Goal: Information Seeking & Learning: Learn about a topic

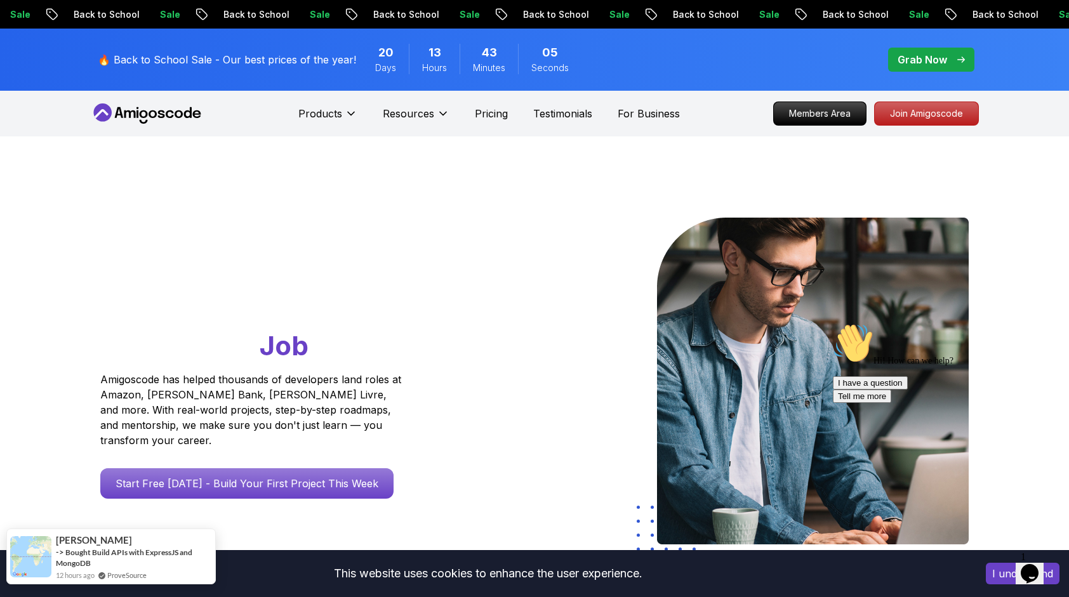
click at [112, 541] on div "[PERSON_NAME]" at bounding box center [134, 539] width 156 height 13
click at [931, 54] on p "Grab Now" at bounding box center [923, 59] width 50 height 15
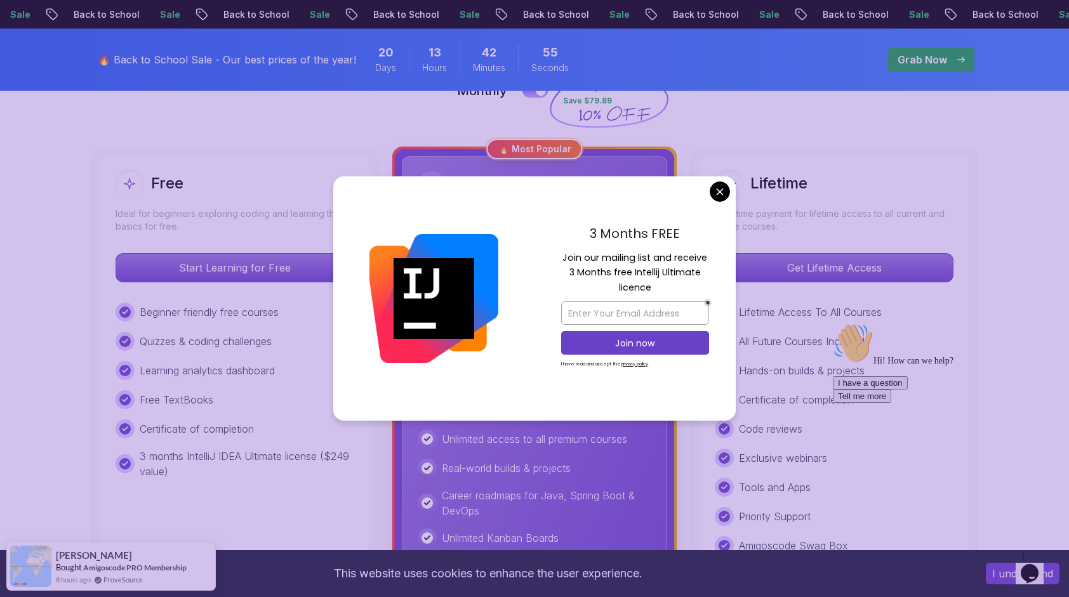
scroll to position [254, 0]
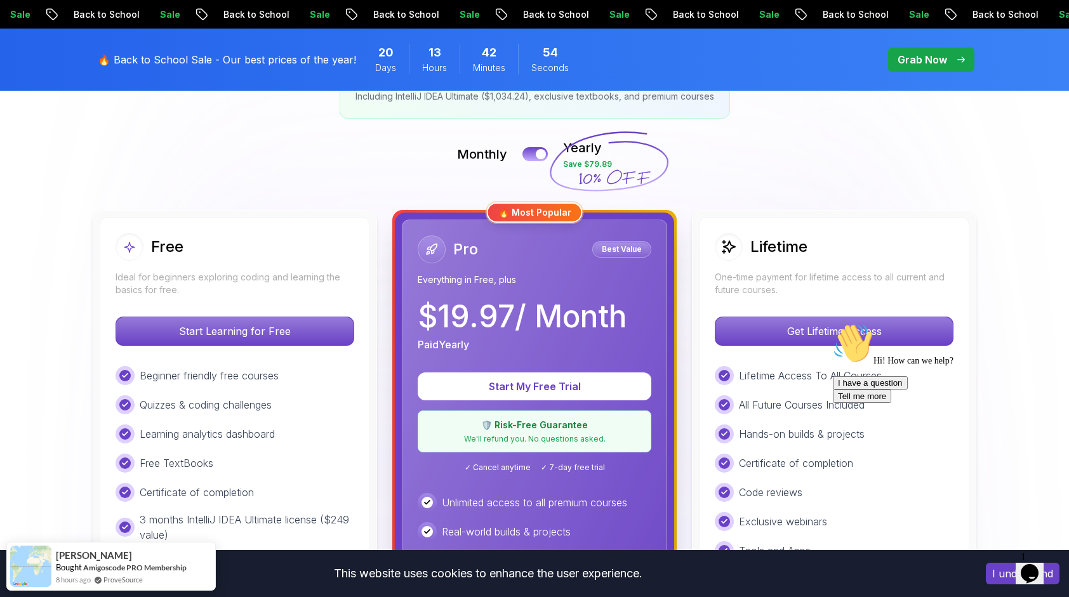
click at [840, 327] on div "Hi! How can we help? I have a question Tell me more" at bounding box center [947, 363] width 229 height 80
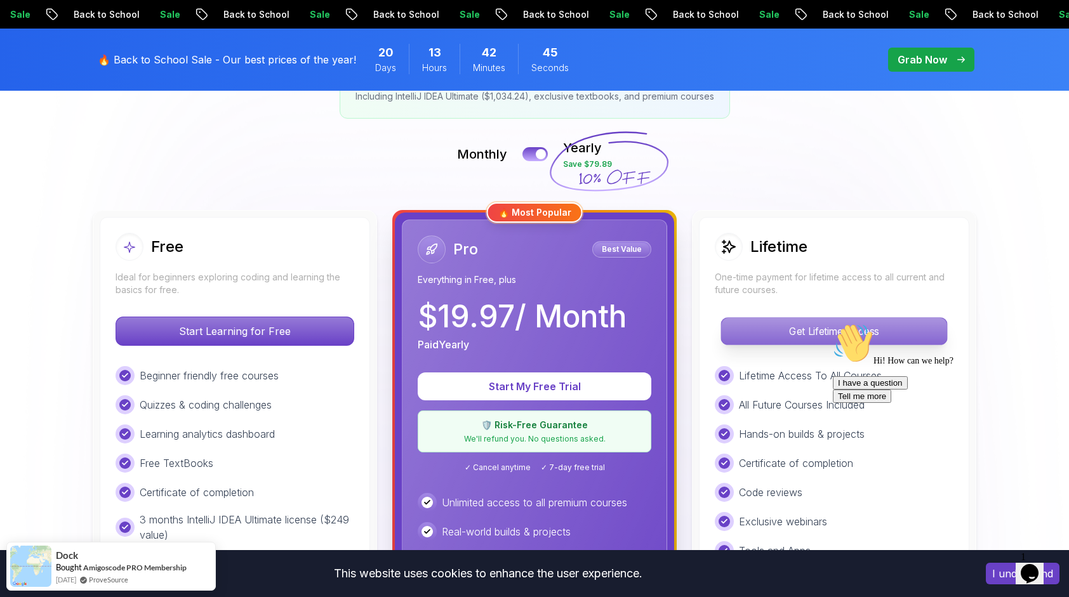
click at [825, 329] on p "Get Lifetime Access" at bounding box center [833, 331] width 225 height 27
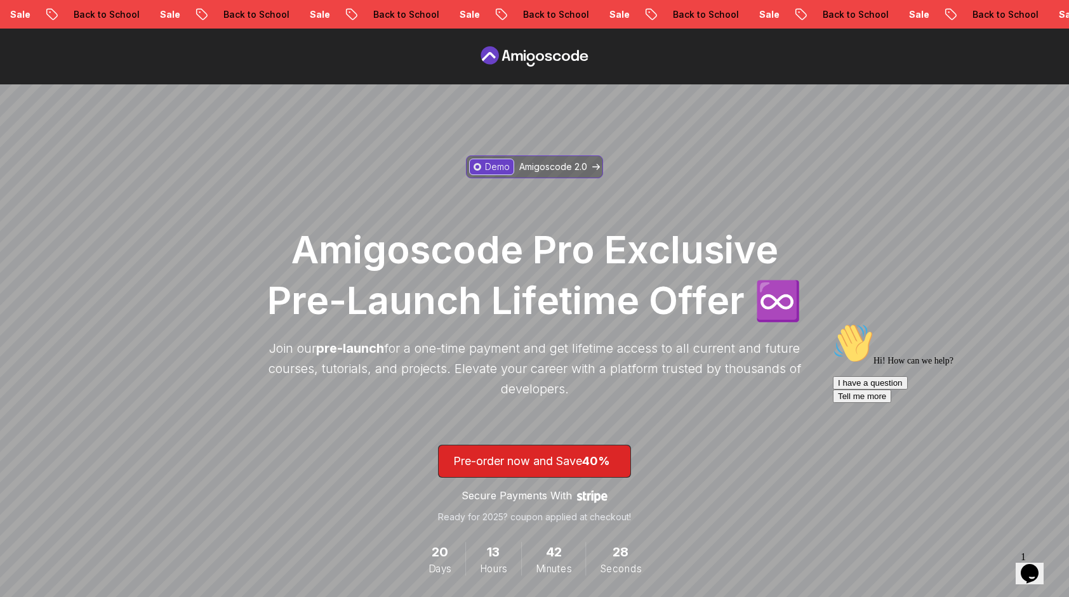
click at [587, 164] on p "Amigoscode 2.0" at bounding box center [553, 167] width 68 height 13
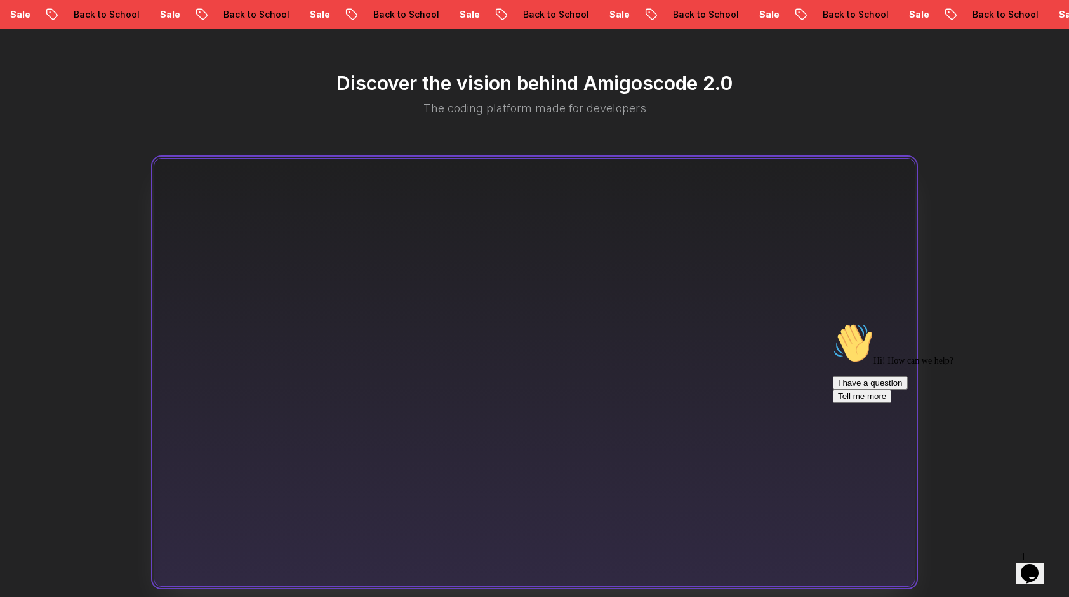
scroll to position [745, 0]
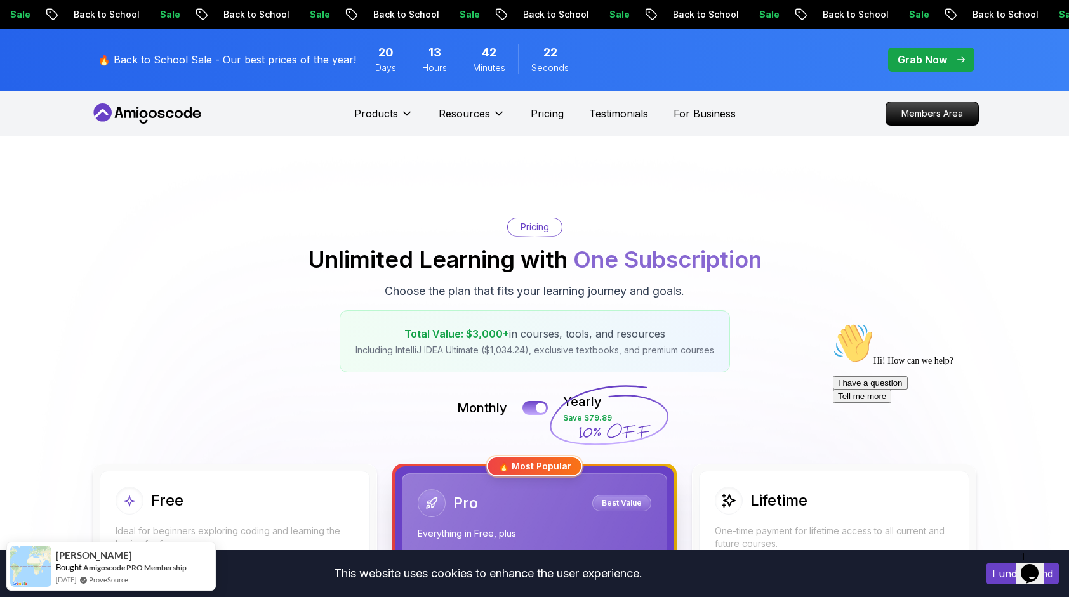
scroll to position [254, 0]
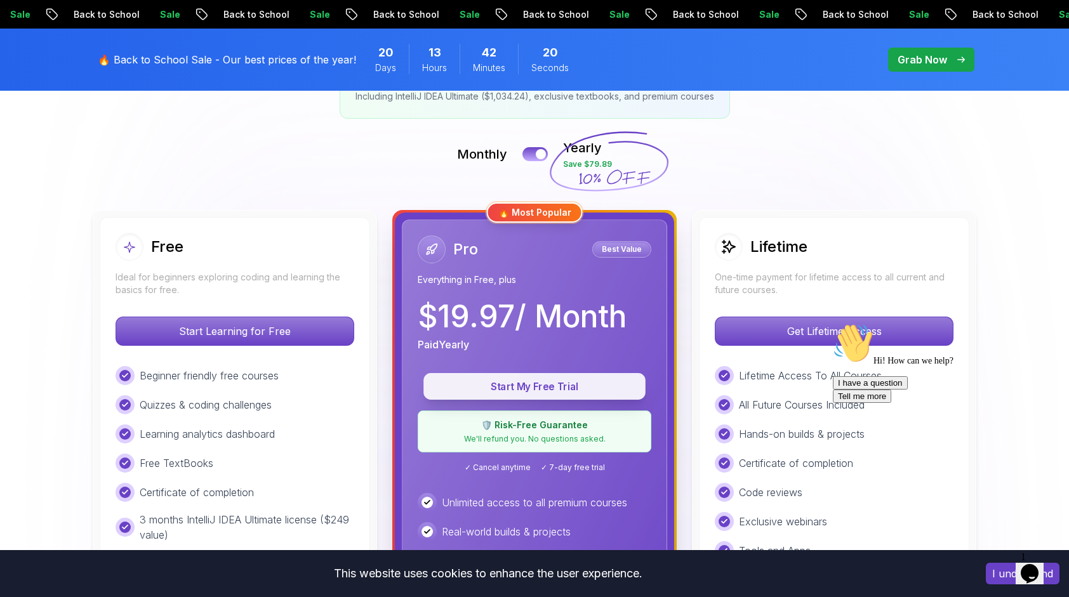
click at [517, 388] on p "Start My Free Trial" at bounding box center [534, 387] width 193 height 15
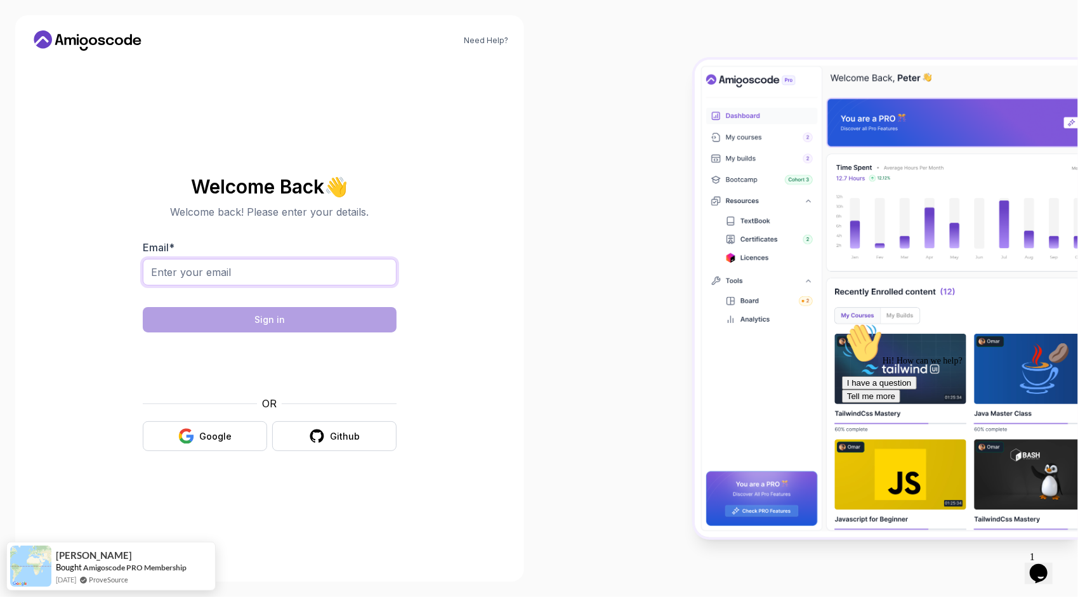
click at [300, 274] on input "Email *" at bounding box center [270, 272] width 254 height 27
paste input "[EMAIL_ADDRESS][DOMAIN_NAME]"
type input "[EMAIL_ADDRESS][DOMAIN_NAME]"
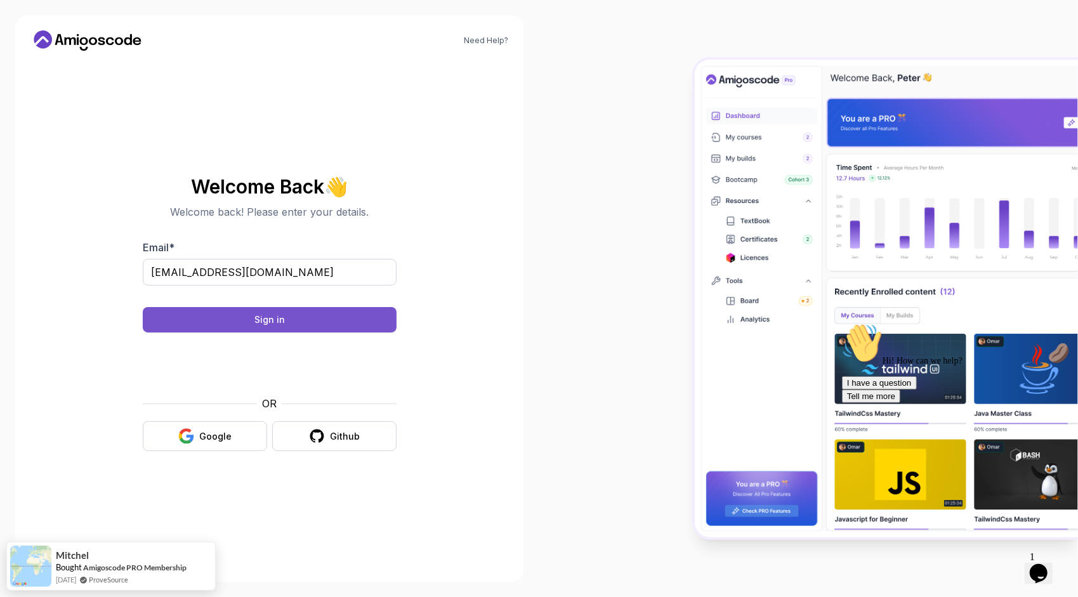
click at [326, 323] on button "Sign in" at bounding box center [270, 319] width 254 height 25
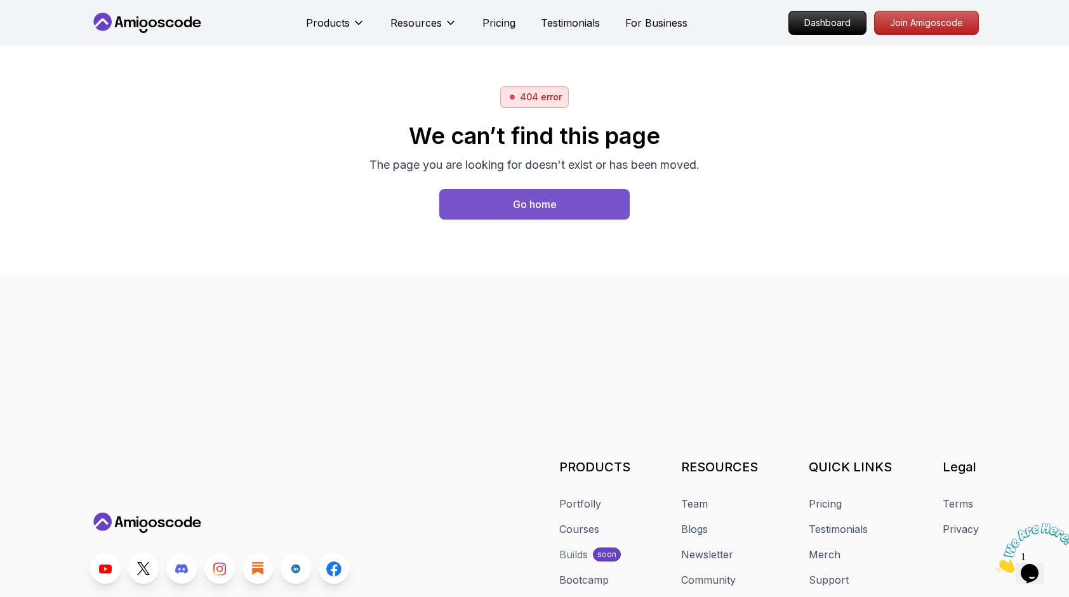
click at [560, 199] on button "Go home" at bounding box center [534, 204] width 190 height 30
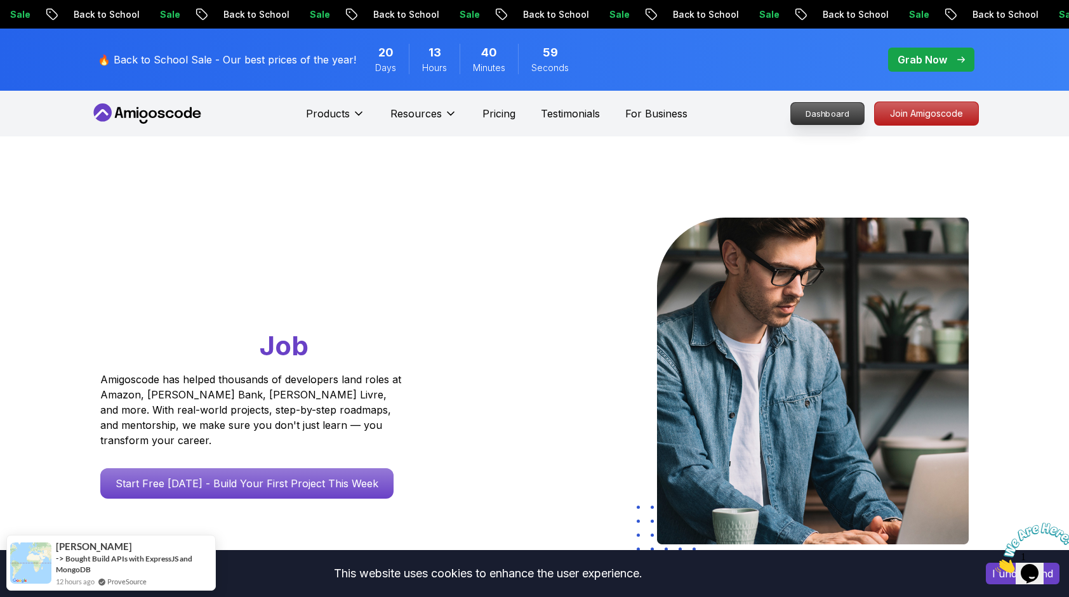
click at [839, 107] on p "Dashboard" at bounding box center [827, 114] width 73 height 22
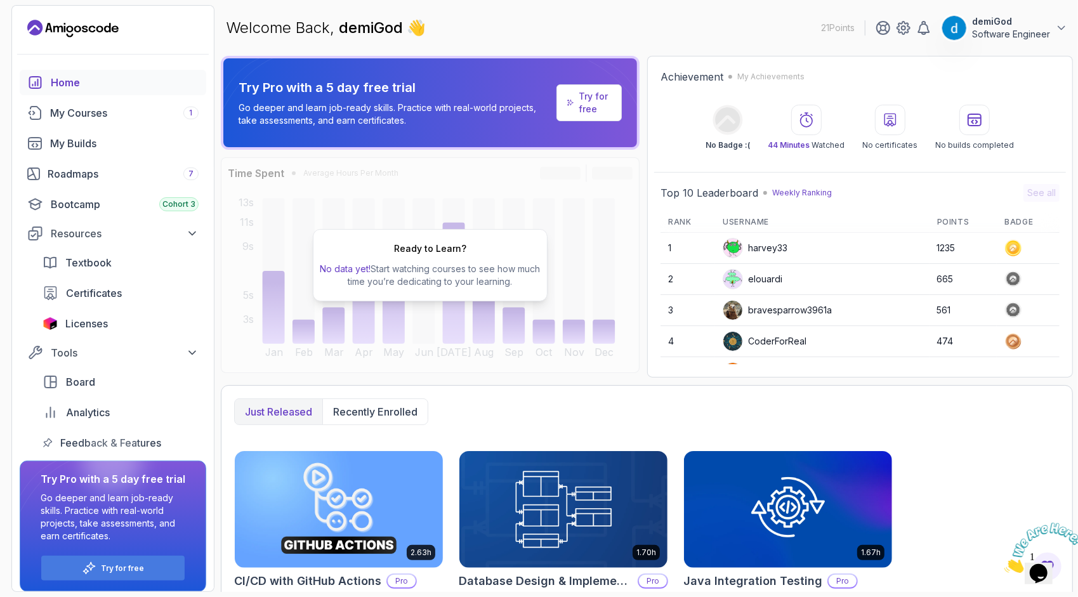
click at [576, 104] on link "Try for free" at bounding box center [589, 102] width 65 height 37
click at [587, 98] on p "Try for free" at bounding box center [595, 102] width 32 height 25
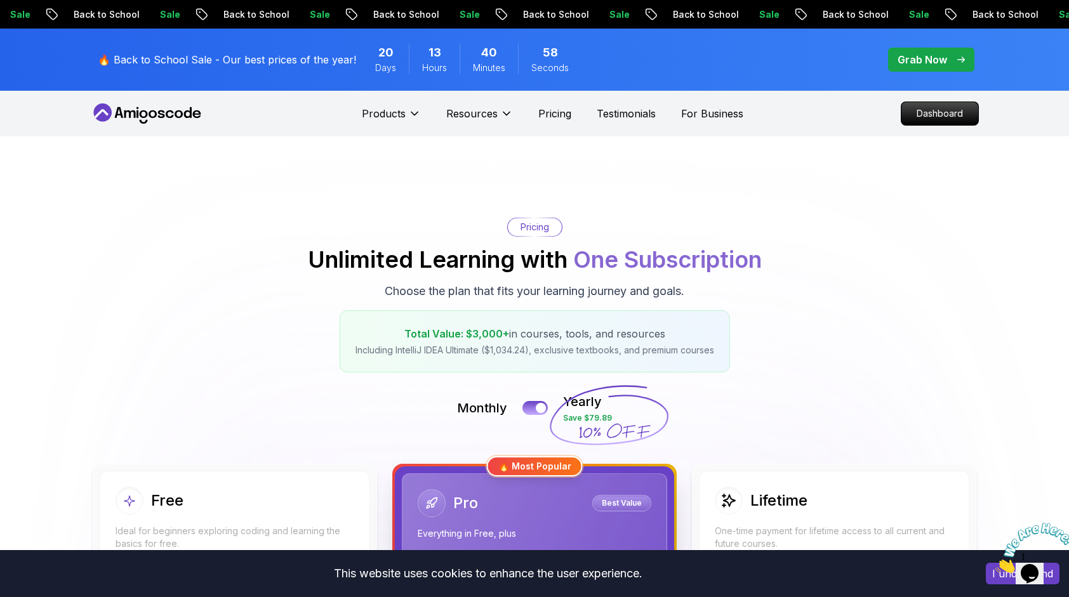
scroll to position [190, 0]
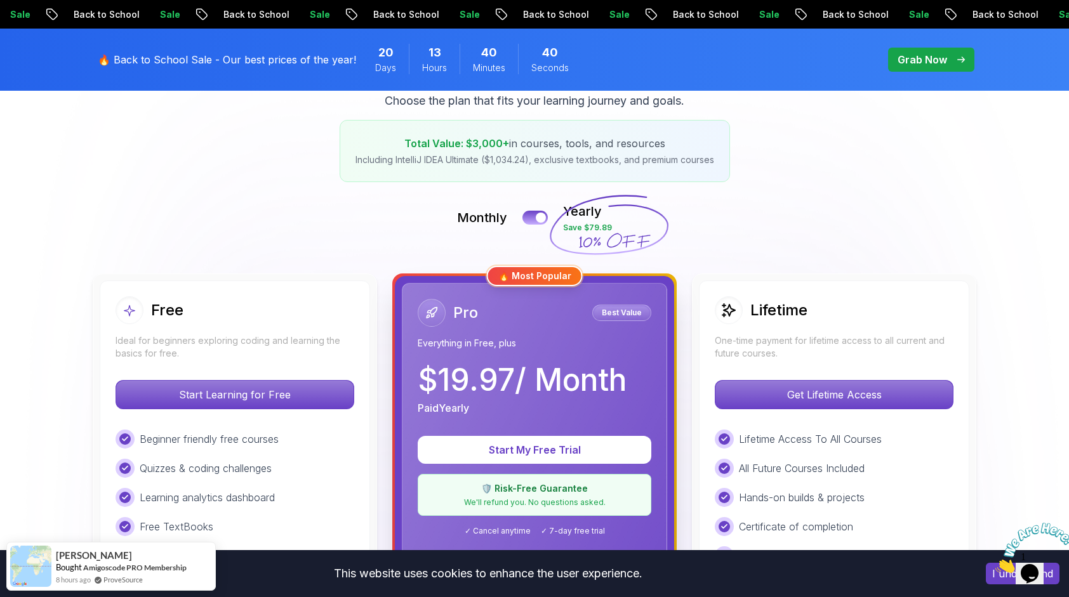
scroll to position [317, 0]
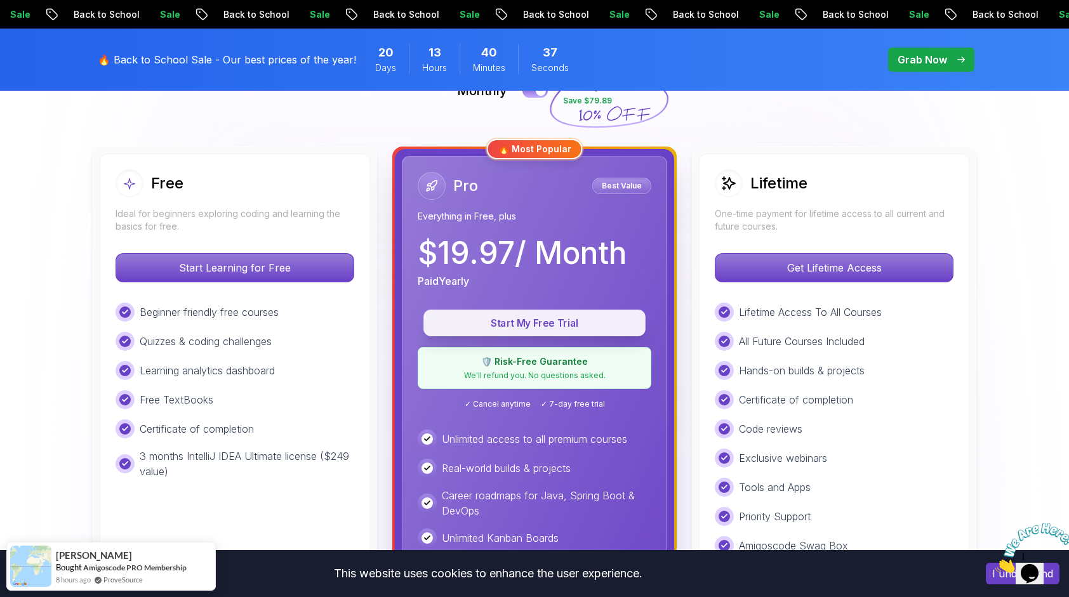
click at [582, 316] on p "Start My Free Trial" at bounding box center [534, 323] width 193 height 15
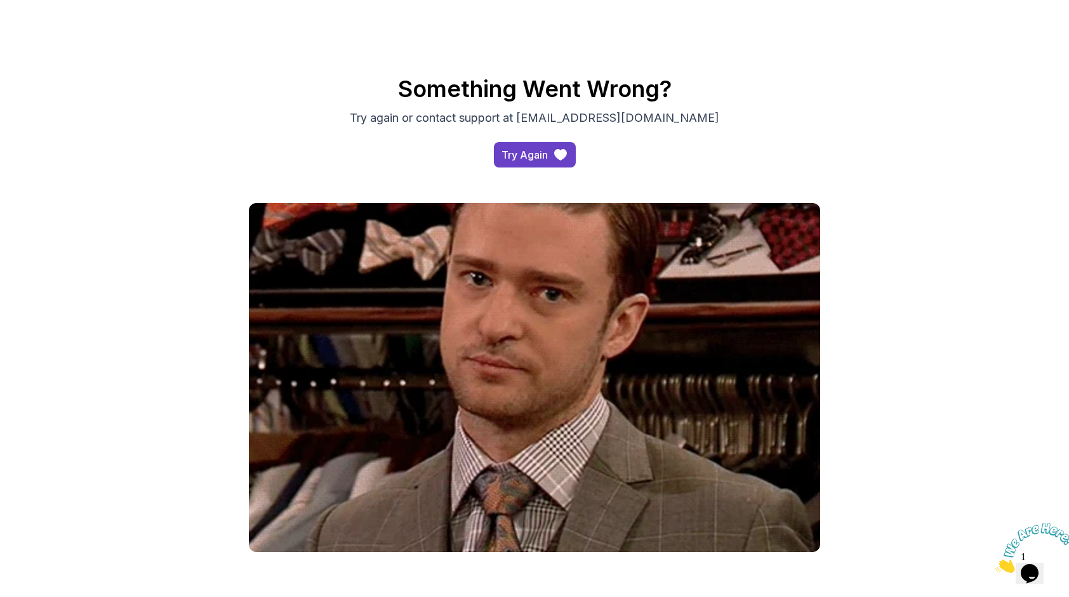
click at [531, 157] on div "Try Again" at bounding box center [524, 154] width 46 height 15
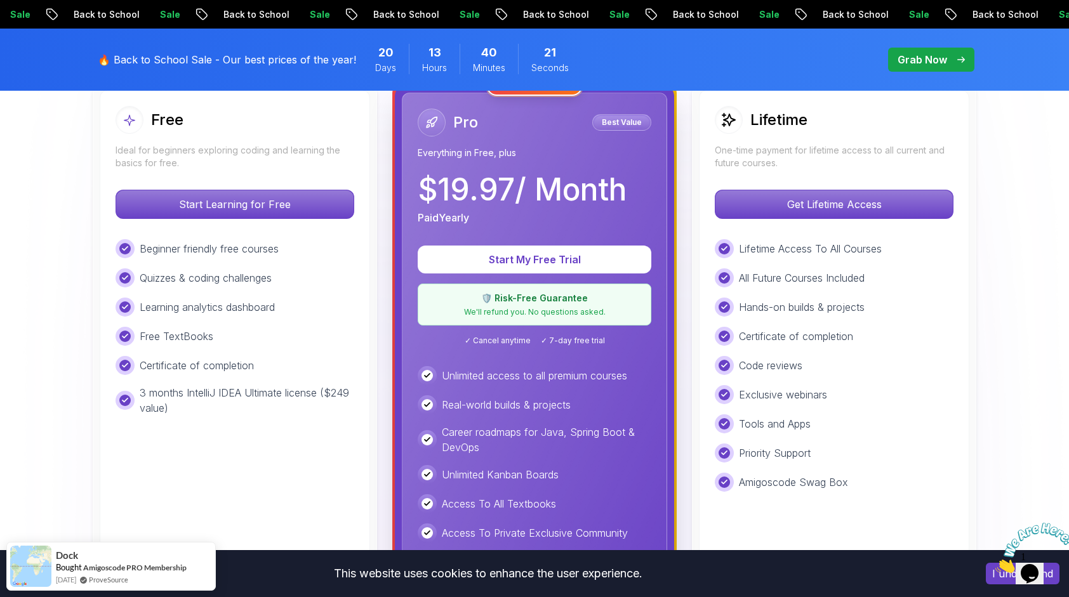
scroll to position [127, 0]
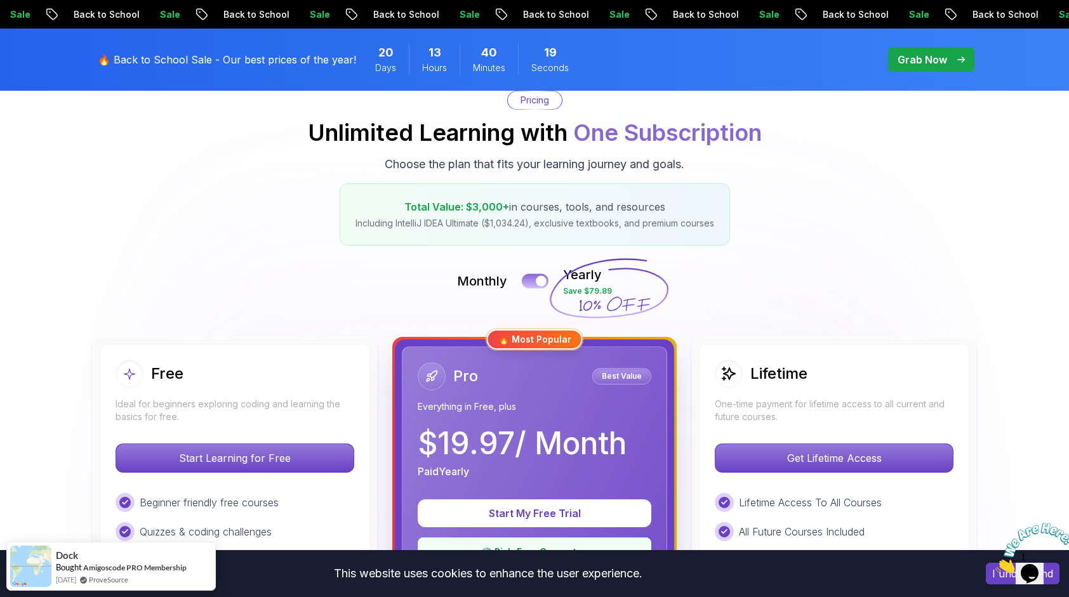
click at [543, 279] on div at bounding box center [541, 281] width 11 height 11
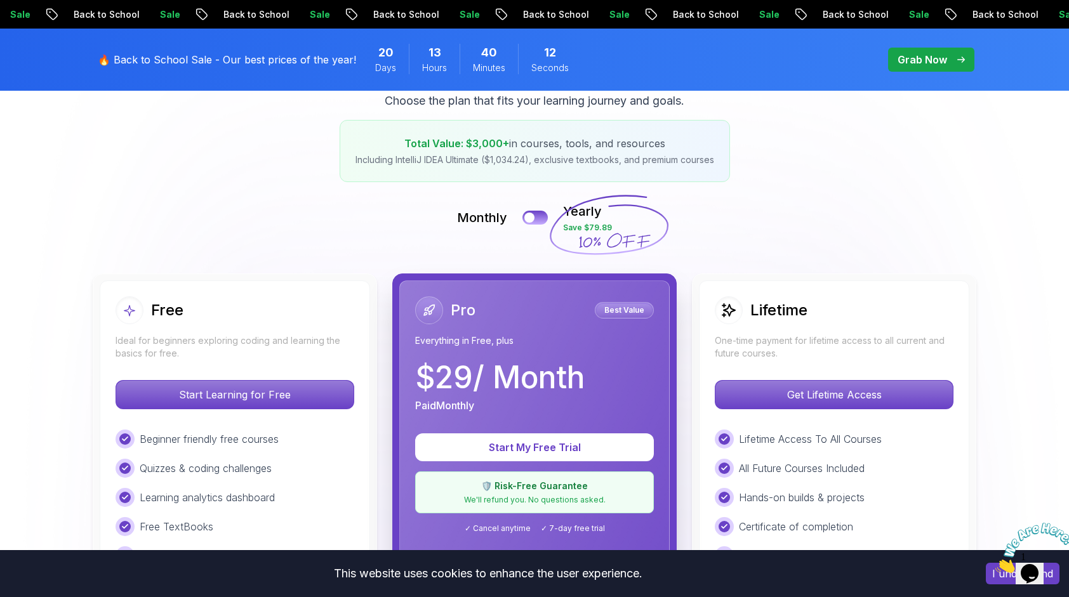
scroll to position [0, 0]
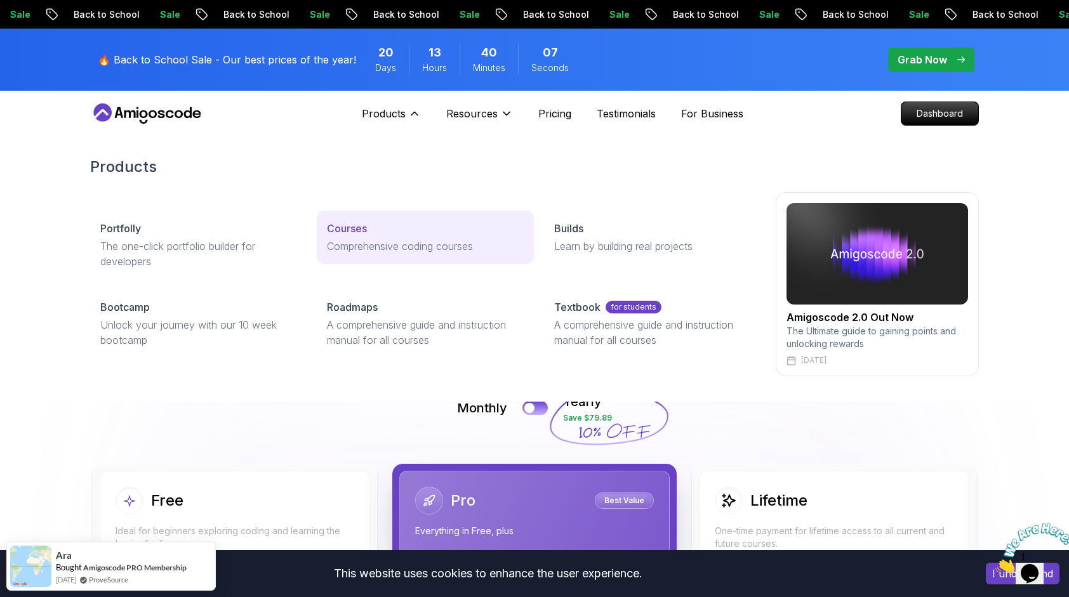
click at [355, 229] on p "Courses" at bounding box center [347, 228] width 40 height 15
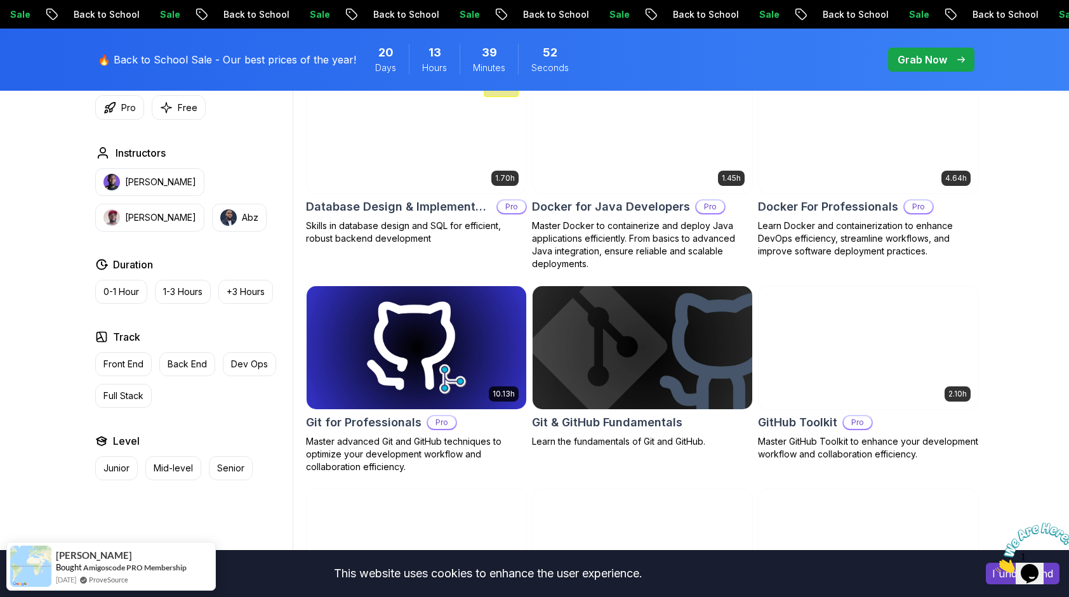
scroll to position [1333, 0]
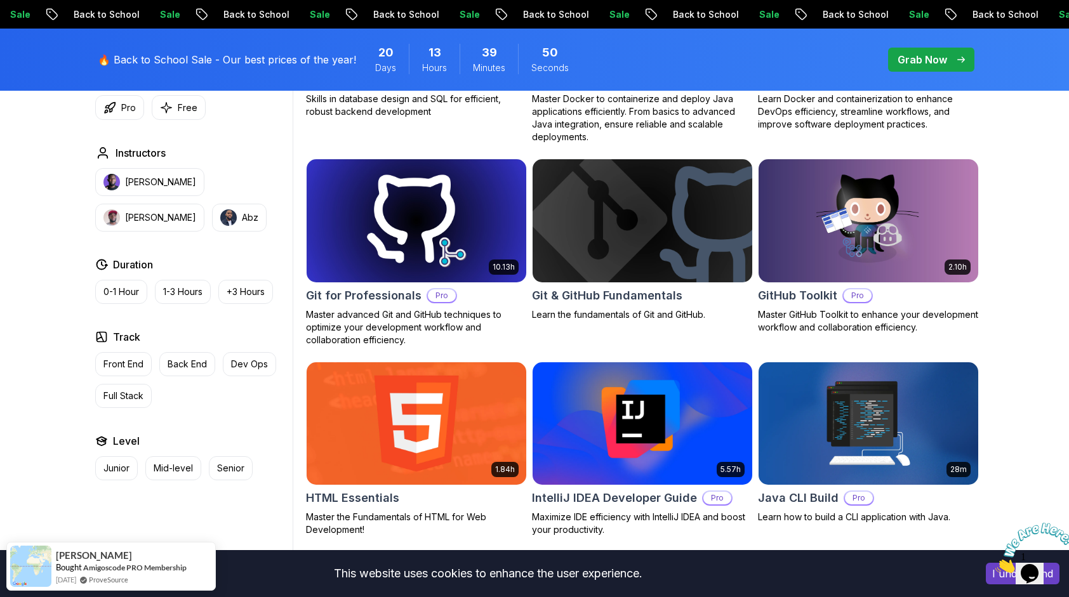
click at [663, 434] on img at bounding box center [642, 423] width 230 height 129
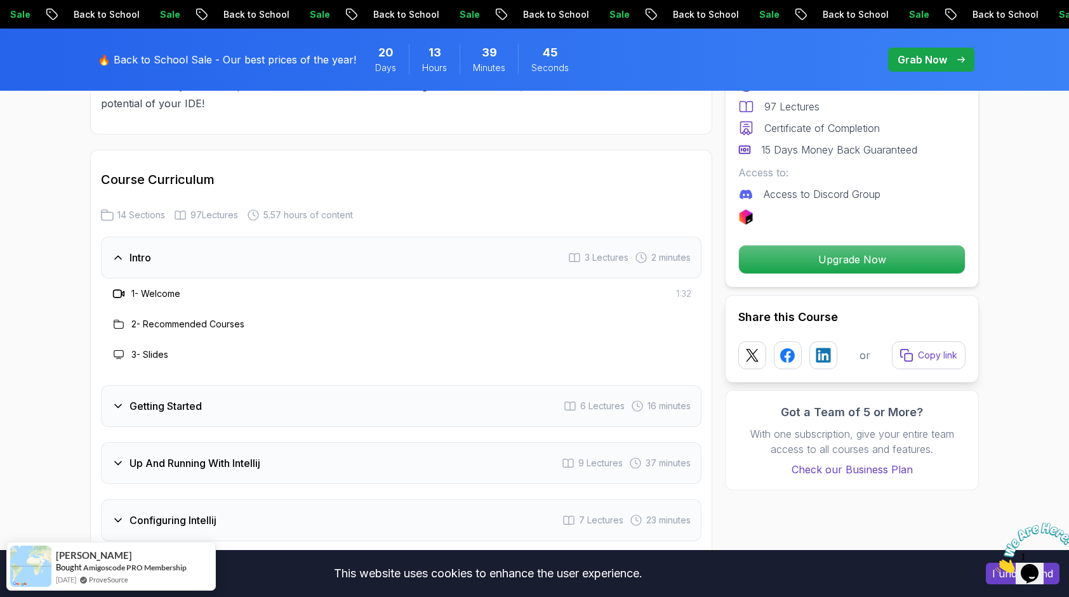
scroll to position [1841, 0]
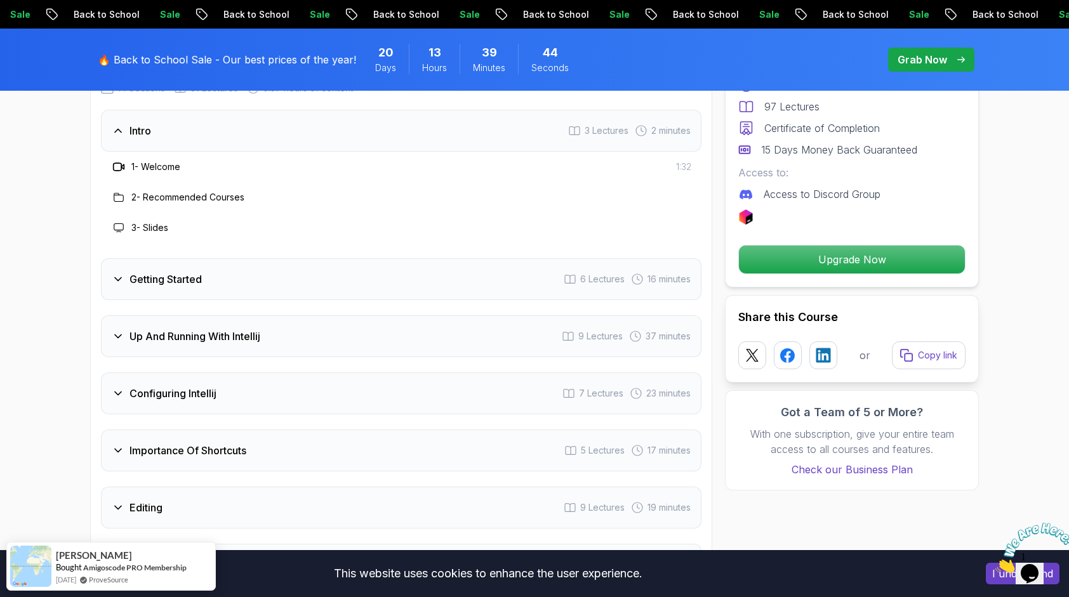
click at [477, 434] on div "Importance Of Shortcuts 5 Lectures 17 minutes" at bounding box center [401, 451] width 600 height 42
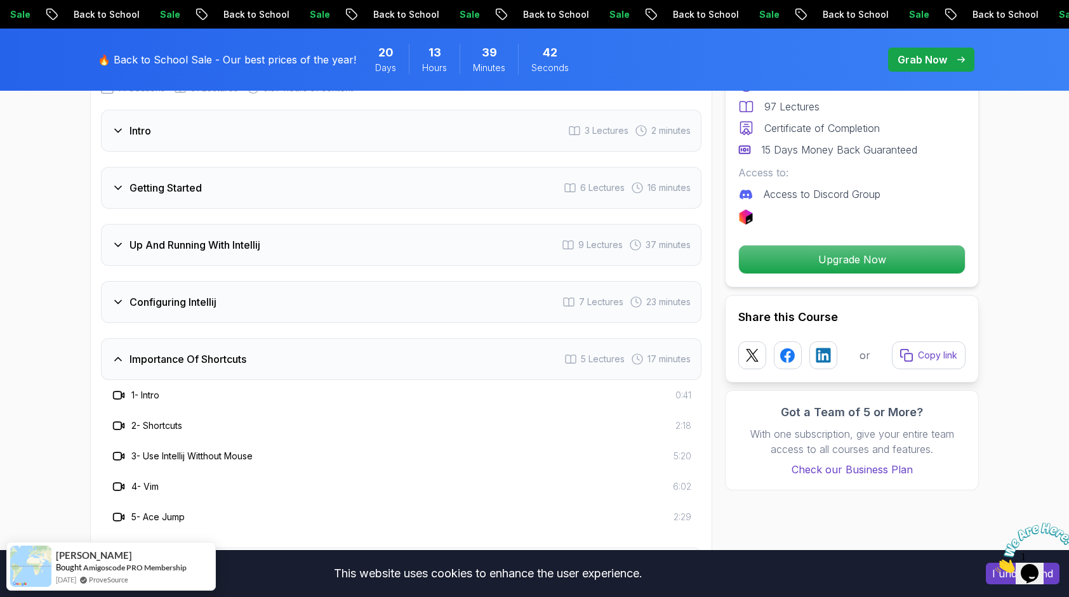
click at [465, 354] on div "Importance Of Shortcuts 5 Lectures 17 minutes" at bounding box center [401, 359] width 600 height 42
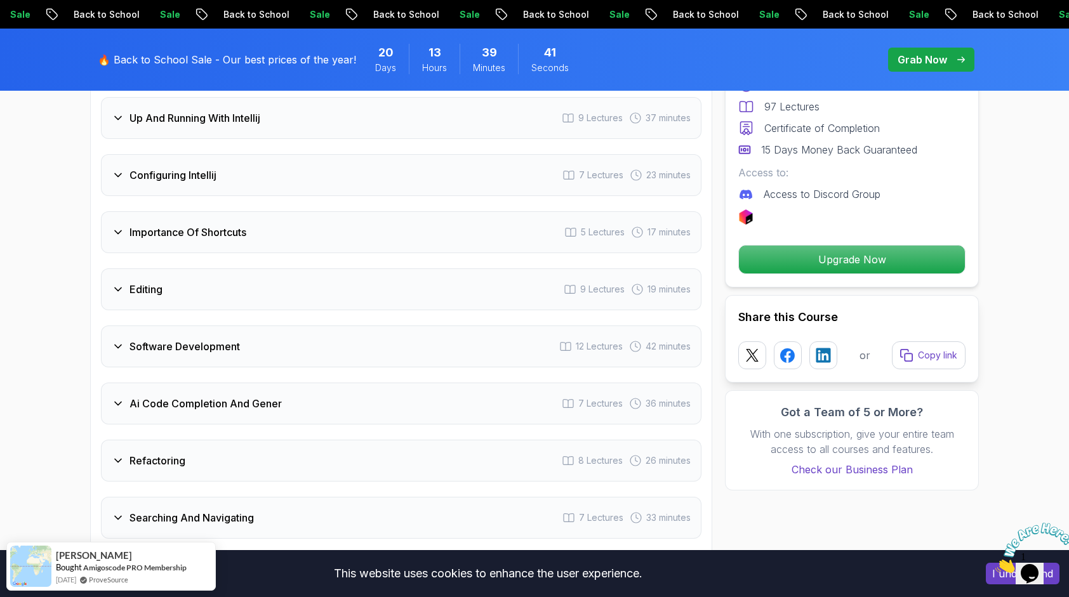
scroll to position [2031, 0]
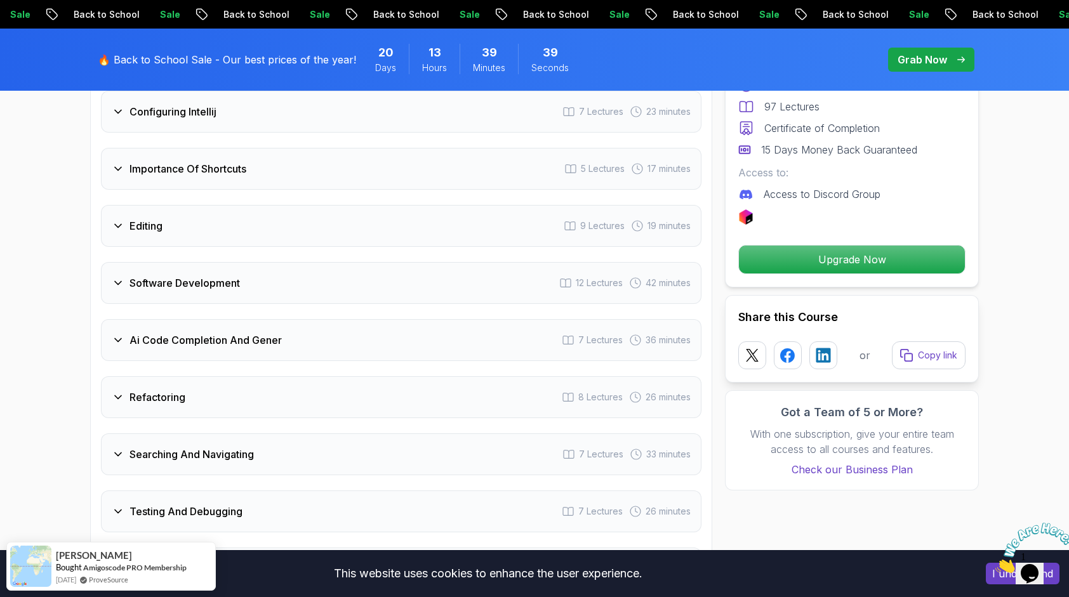
click at [462, 376] on div "Refactoring 8 Lectures 26 minutes" at bounding box center [401, 397] width 600 height 42
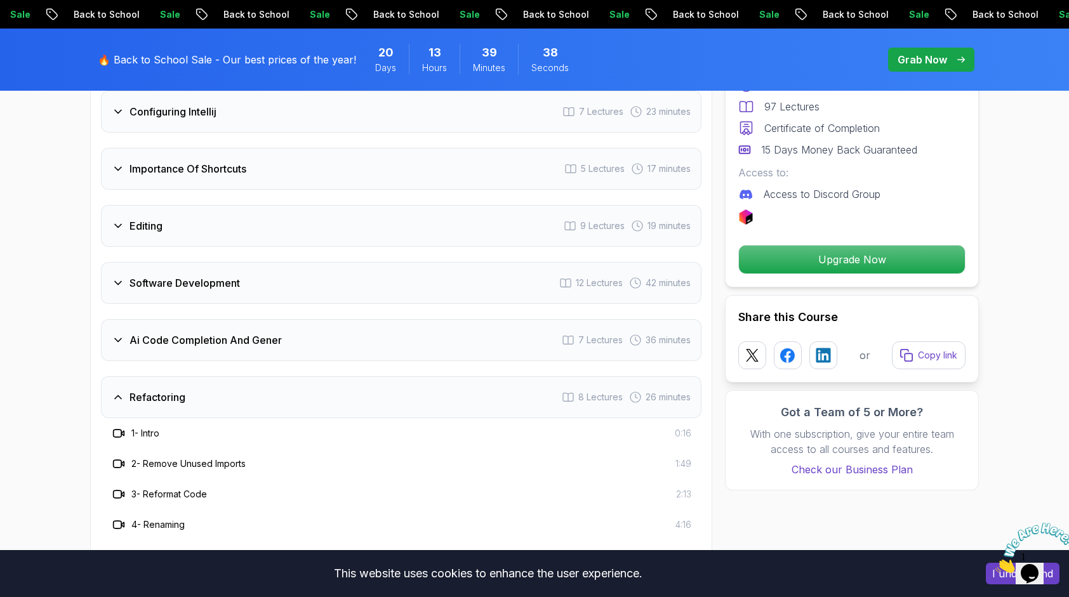
click at [462, 376] on div "Refactoring 8 Lectures 26 minutes" at bounding box center [401, 397] width 600 height 42
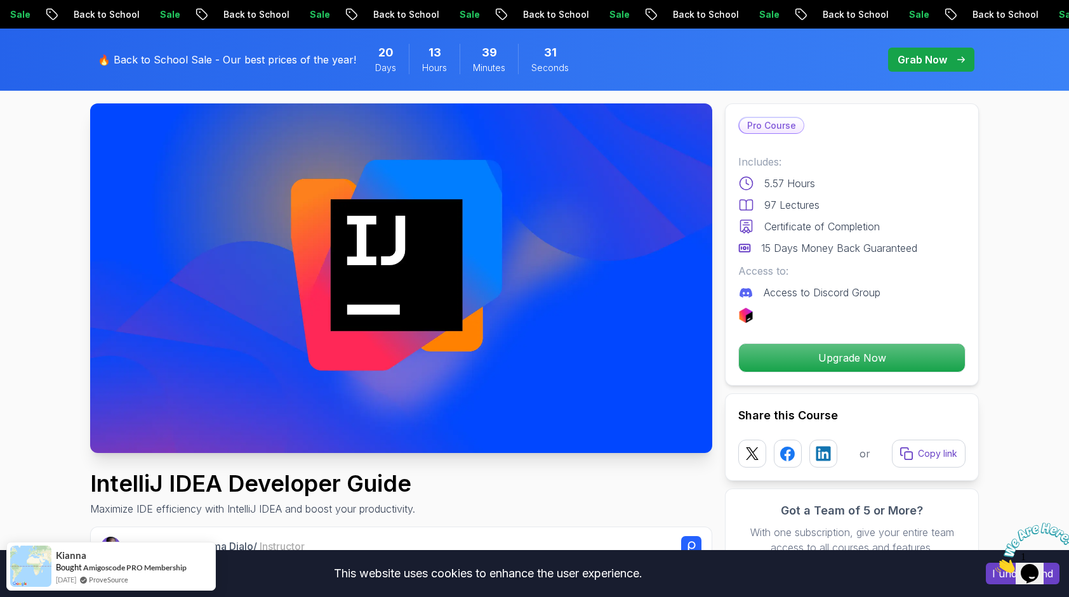
scroll to position [127, 0]
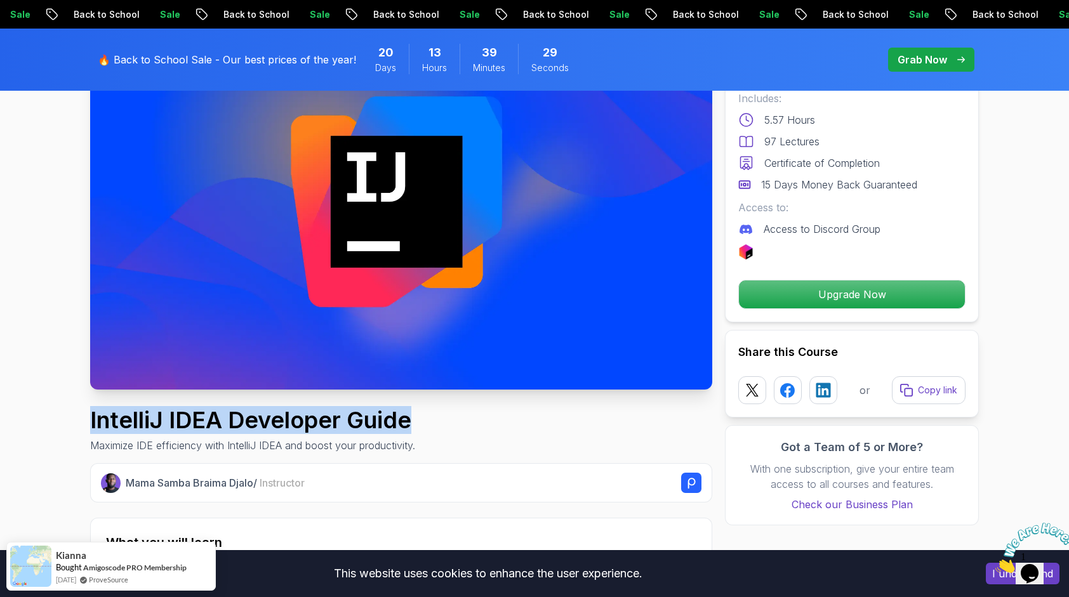
drag, startPoint x: 438, startPoint y: 414, endPoint x: 77, endPoint y: 408, distance: 361.2
copy h1 "IntelliJ IDEA Developer Guide"
drag, startPoint x: 86, startPoint y: 414, endPoint x: 413, endPoint y: 404, distance: 327.1
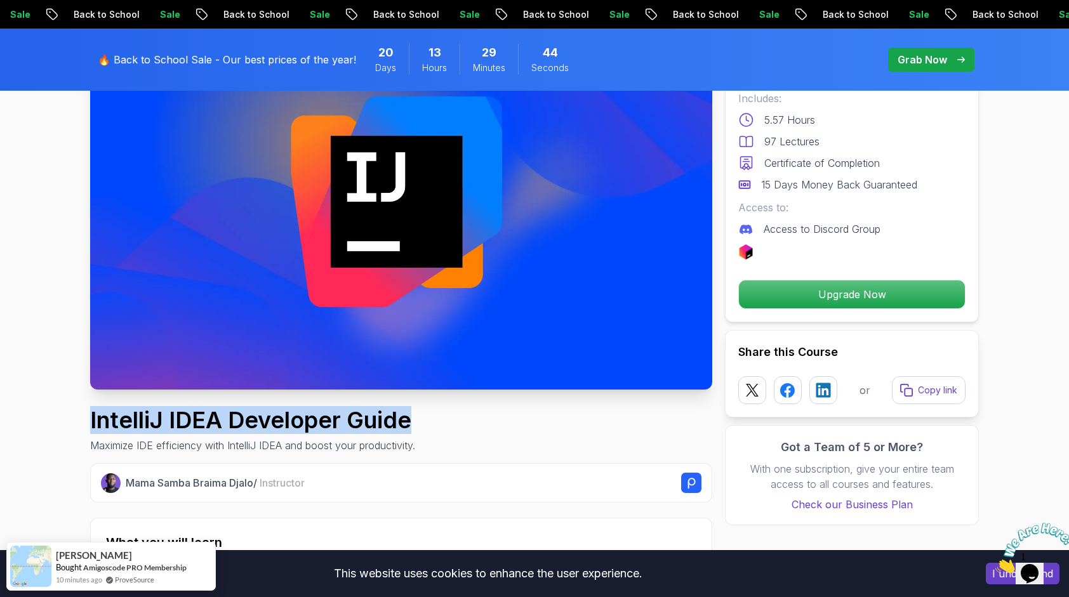
copy h1 "IntelliJ IDEA Developer Guide"
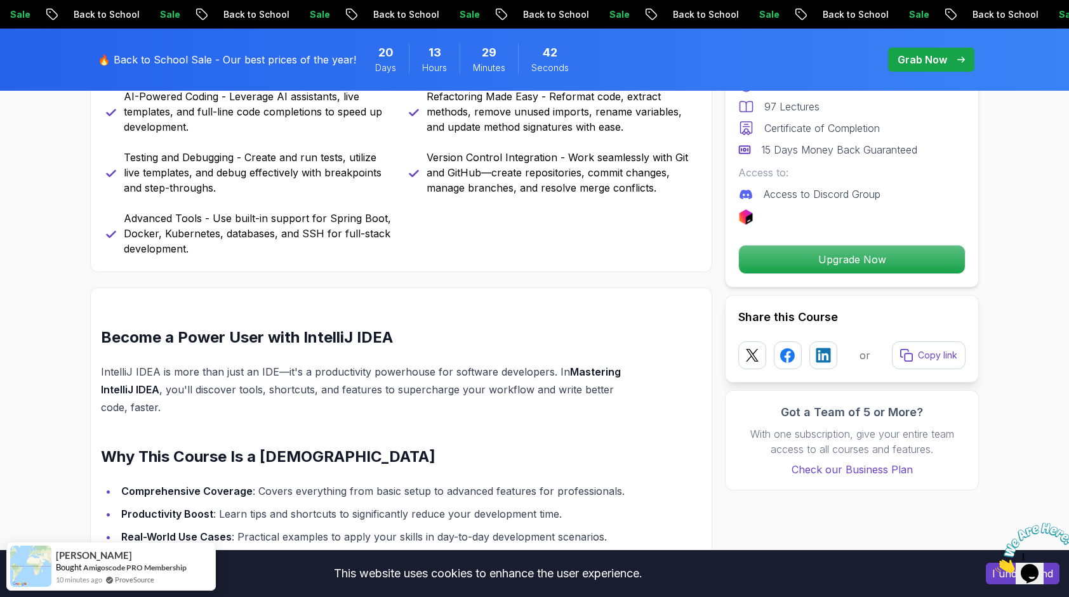
scroll to position [1653, 0]
